Goal: Task Accomplishment & Management: Use online tool/utility

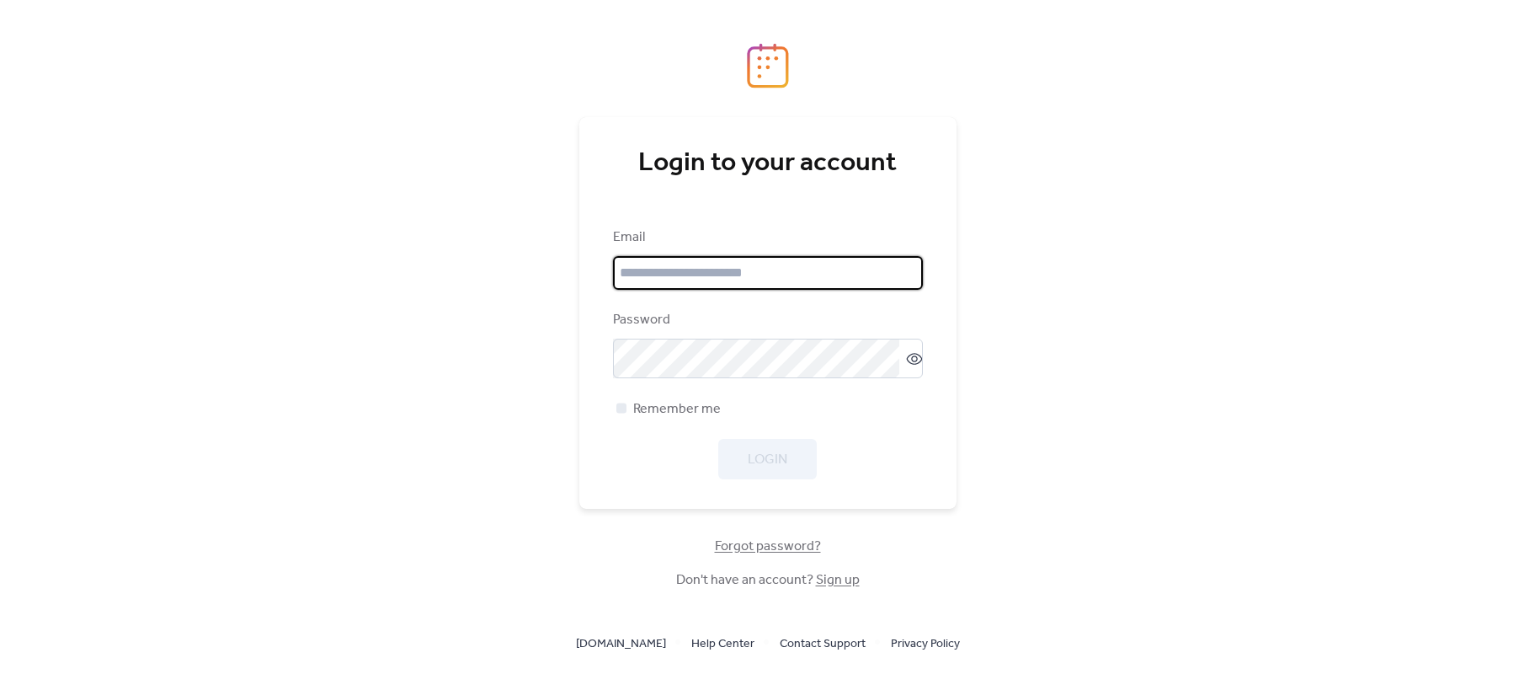
type input "**********"
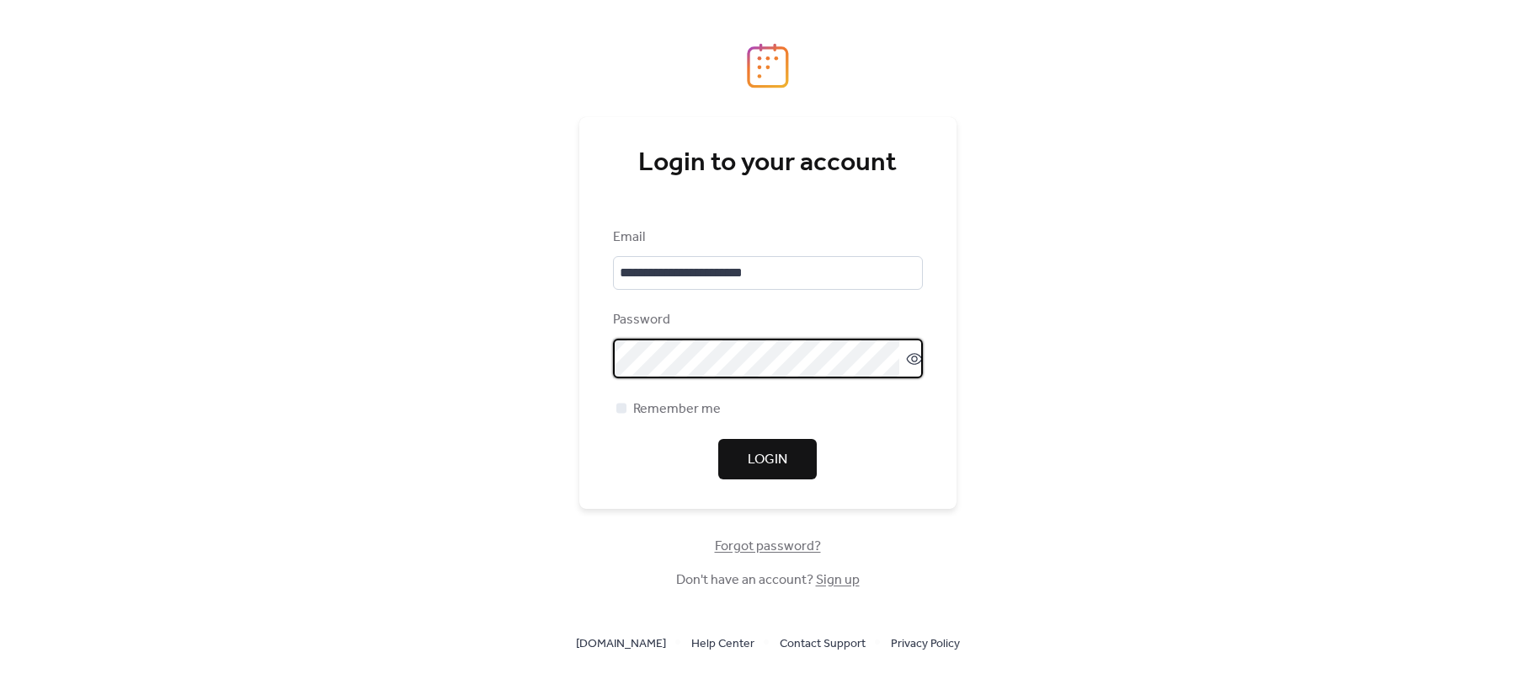
drag, startPoint x: 809, startPoint y: 454, endPoint x: 871, endPoint y: 443, distance: 62.4
click at [808, 454] on button "Login" at bounding box center [767, 459] width 99 height 40
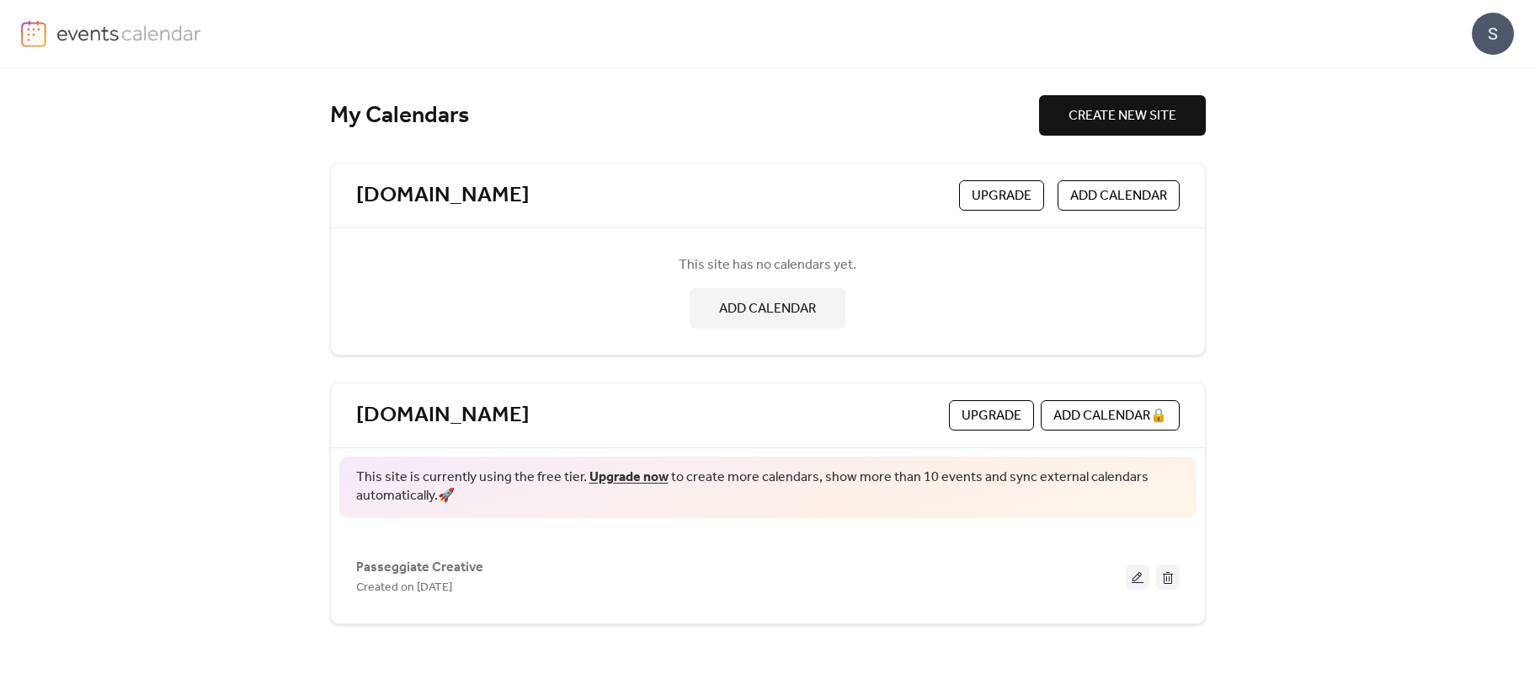
click at [1133, 573] on button at bounding box center [1138, 576] width 24 height 25
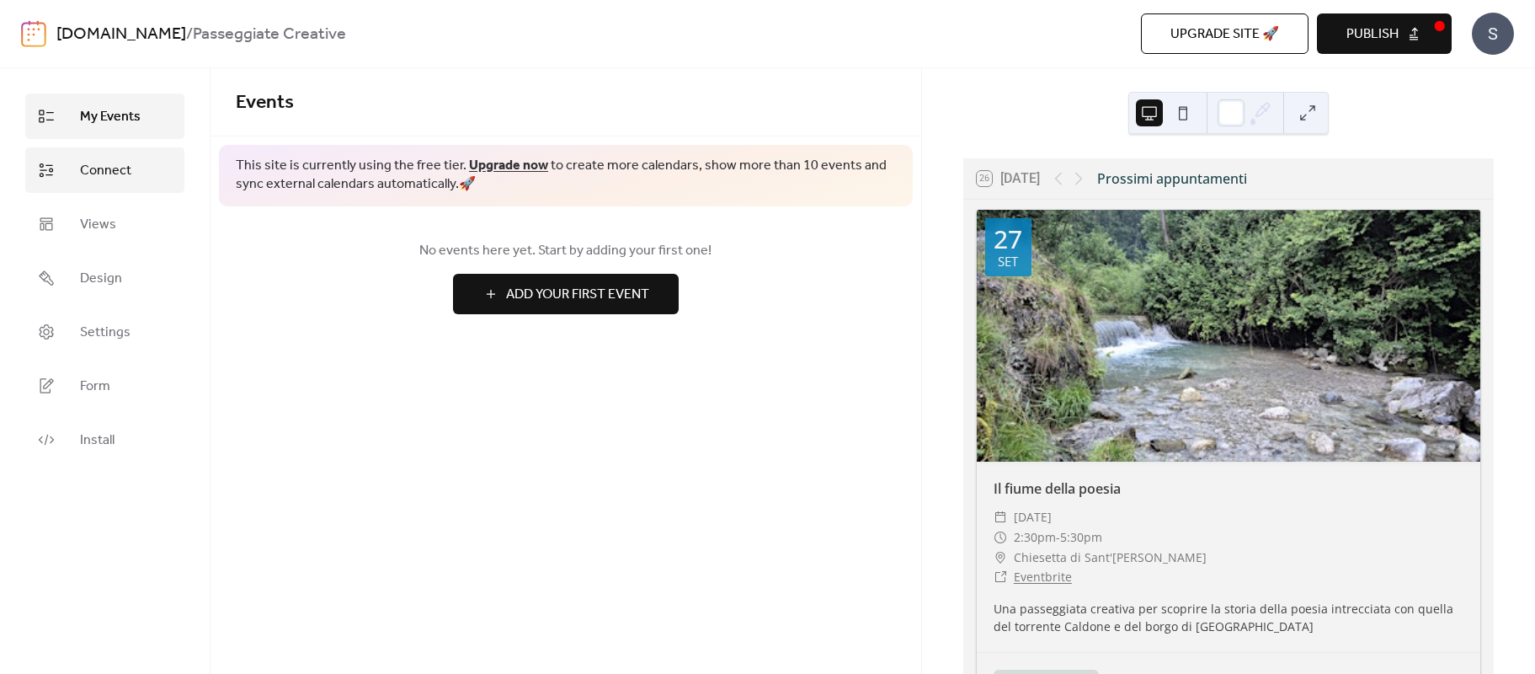
click at [129, 178] on span "Connect" at bounding box center [105, 171] width 51 height 20
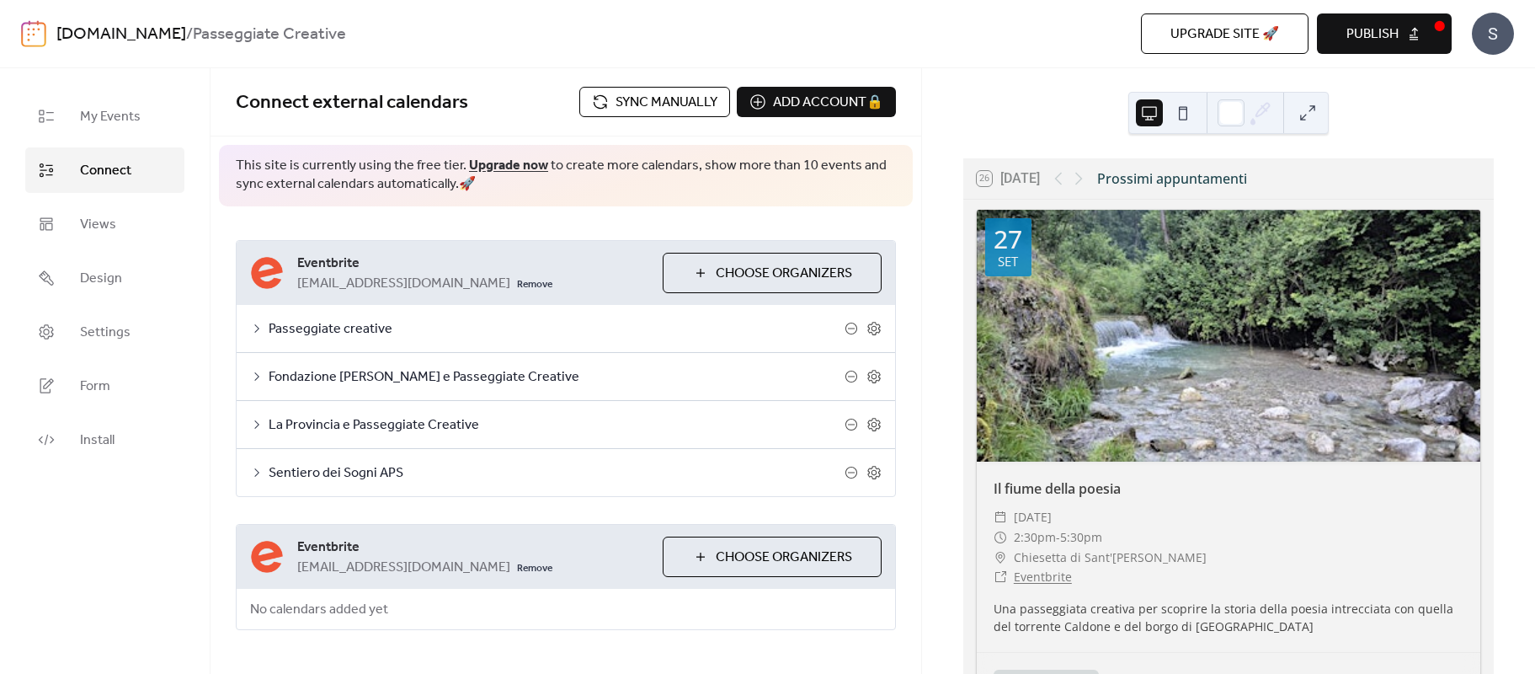
click at [649, 107] on span "Sync manually" at bounding box center [666, 103] width 102 height 20
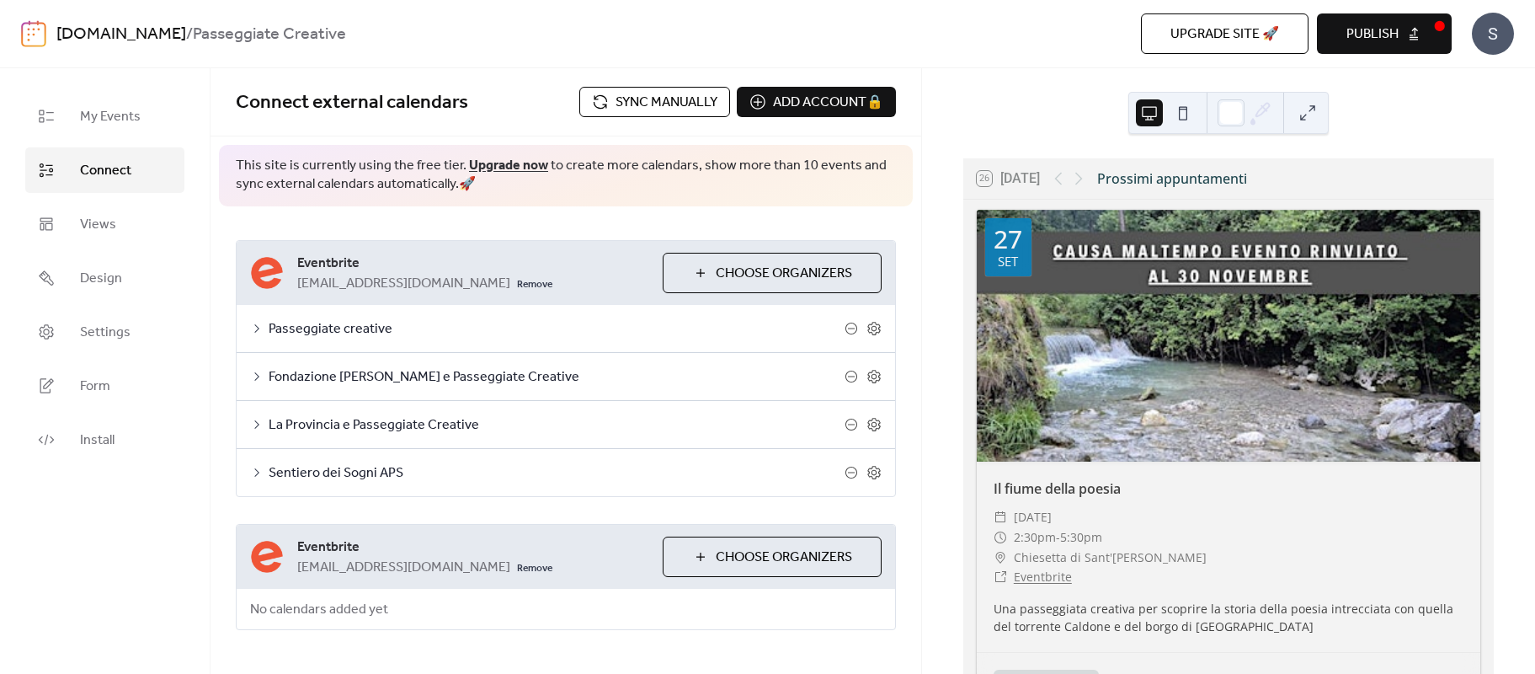
click at [1384, 45] on span "Publish" at bounding box center [1372, 34] width 52 height 20
click at [1478, 41] on div "S" at bounding box center [1493, 34] width 42 height 42
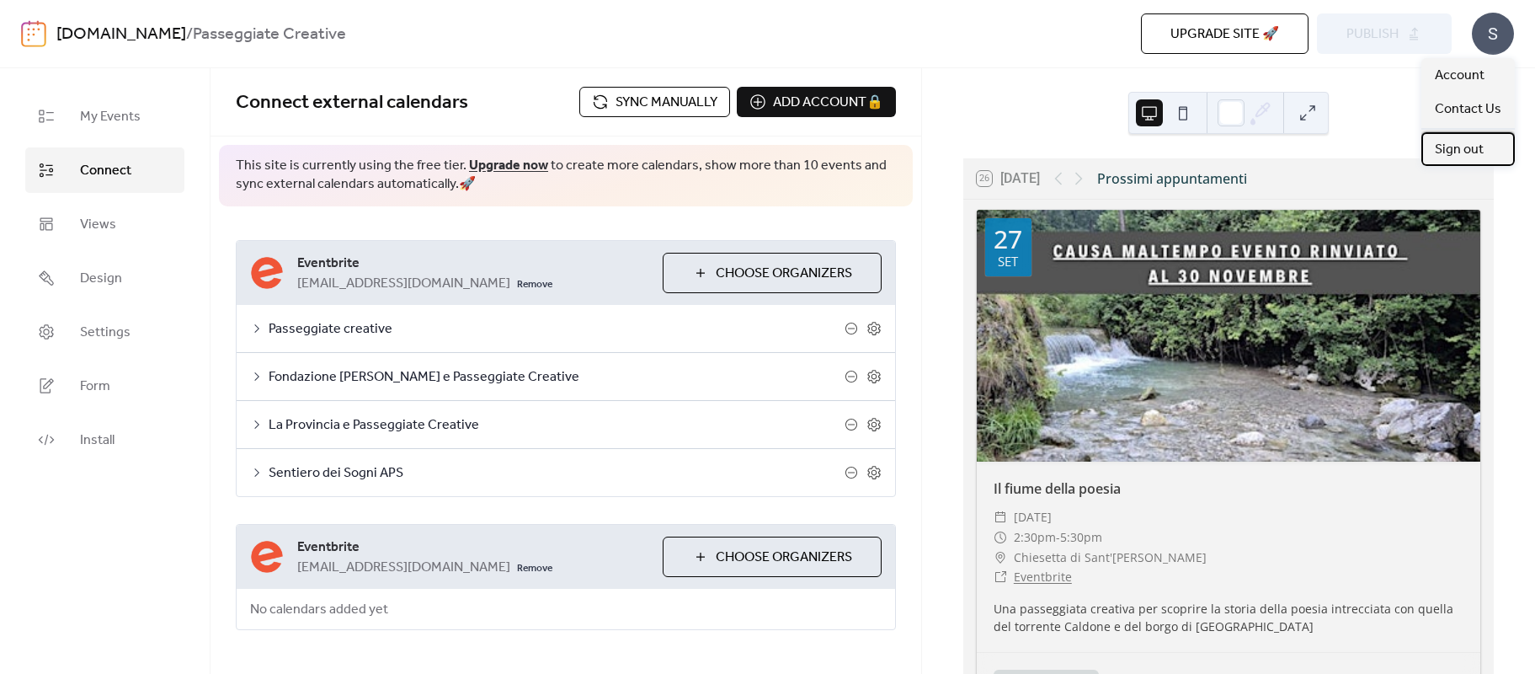
click at [1470, 147] on span "Sign out" at bounding box center [1459, 150] width 49 height 20
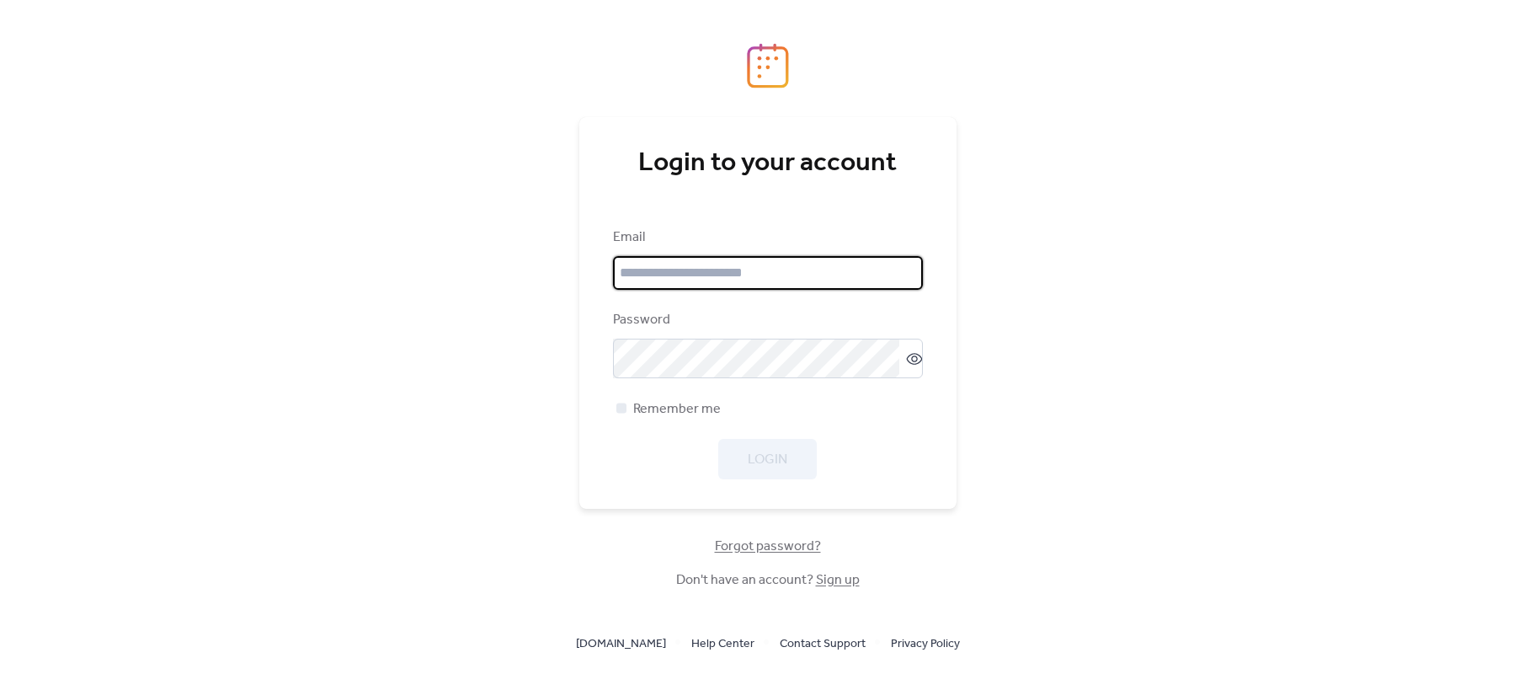
click at [746, 268] on input "email" at bounding box center [768, 273] width 310 height 34
type input "**********"
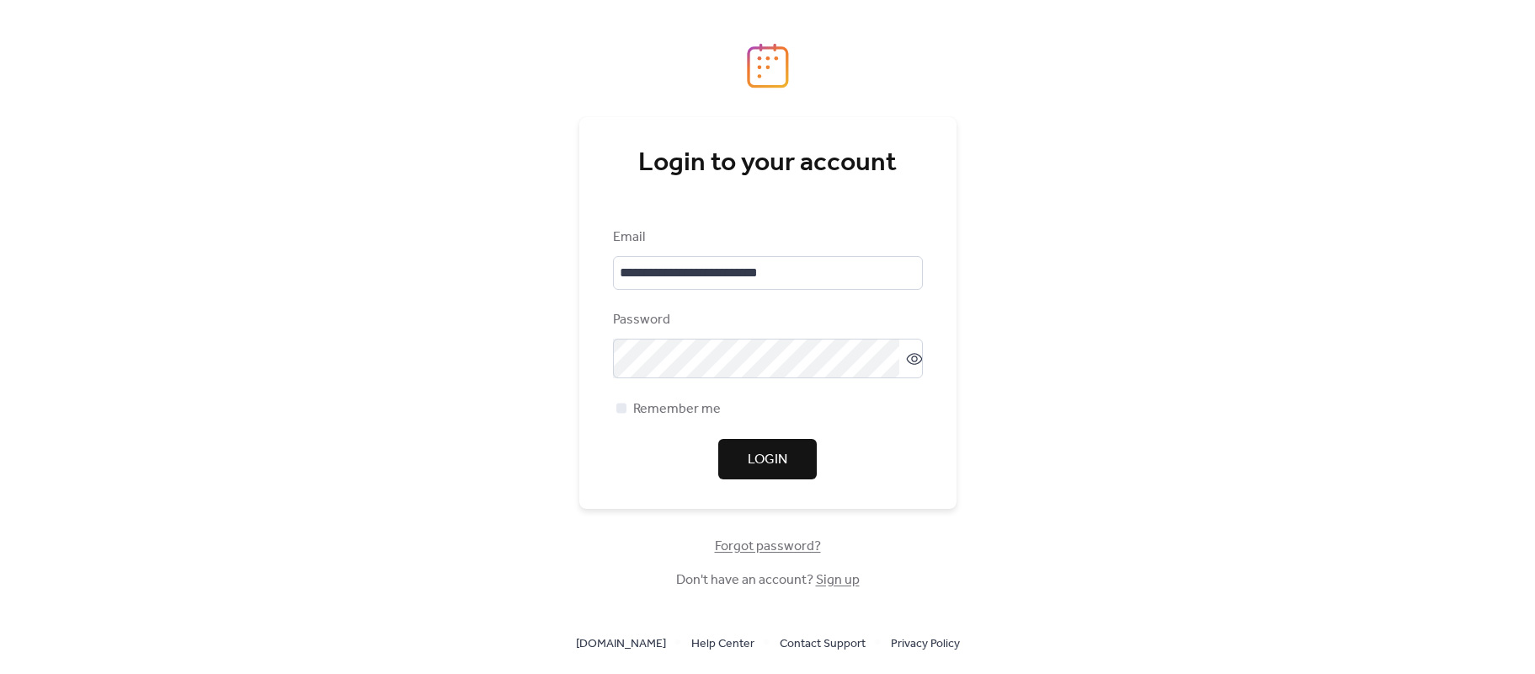
click at [756, 448] on button "Login" at bounding box center [767, 459] width 99 height 40
